Goal: Task Accomplishment & Management: Use online tool/utility

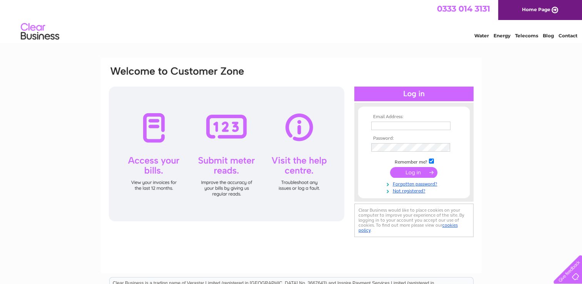
type input "roysndrsn@aol.com"
click at [410, 171] on input "submit" at bounding box center [413, 172] width 47 height 11
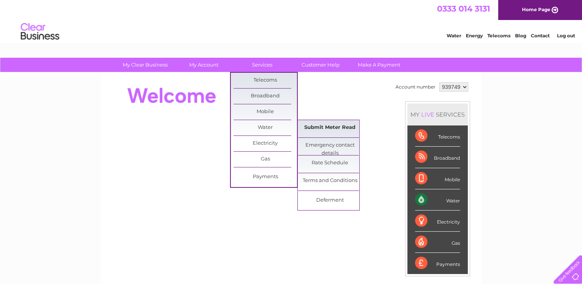
click at [314, 125] on link "Submit Meter Read" at bounding box center [329, 127] width 63 height 15
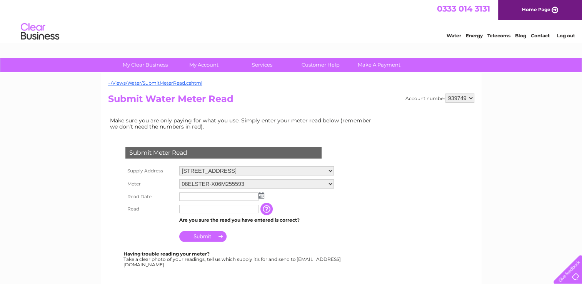
click at [467, 98] on select "939749 939750" at bounding box center [459, 97] width 29 height 9
select select "939750"
click at [445, 93] on select "939749 939750" at bounding box center [459, 97] width 29 height 9
click at [235, 196] on input "text" at bounding box center [219, 196] width 80 height 9
click at [263, 196] on img at bounding box center [262, 196] width 6 height 6
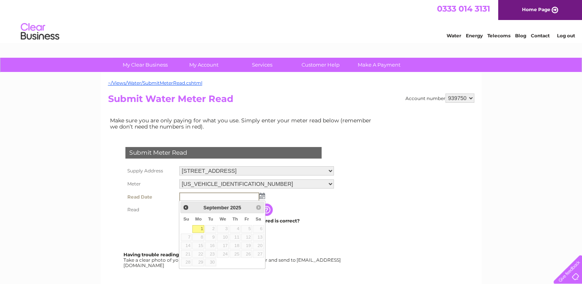
click at [201, 228] on link "1" at bounding box center [198, 229] width 12 height 8
type input "2025/09/01"
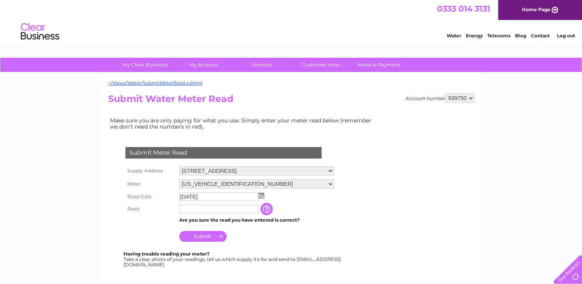
click at [228, 209] on input "text" at bounding box center [218, 209] width 79 height 8
type input "04204"
click at [214, 236] on input "Submit" at bounding box center [202, 236] width 47 height 11
